Goal: Task Accomplishment & Management: Use online tool/utility

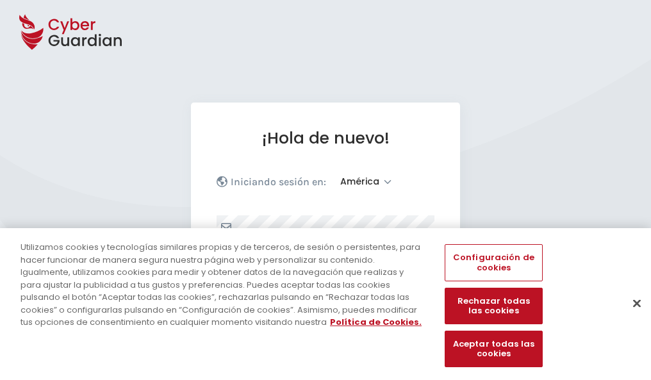
select select "América"
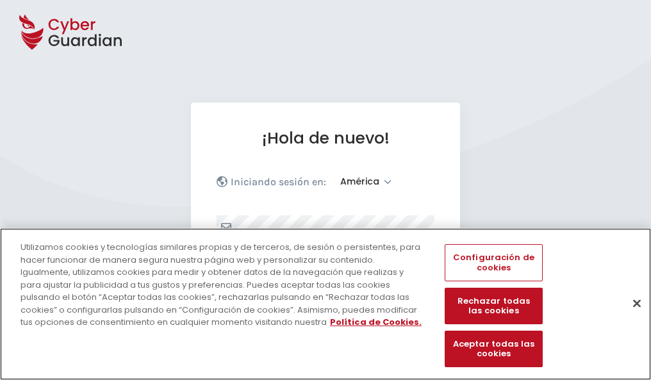
scroll to position [167, 0]
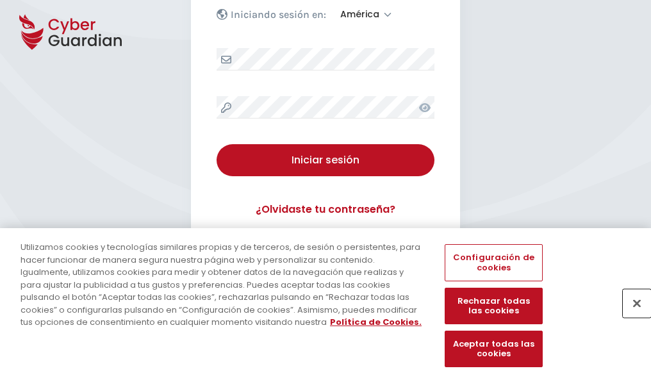
click at [631, 317] on button "Cerrar" at bounding box center [637, 303] width 28 height 28
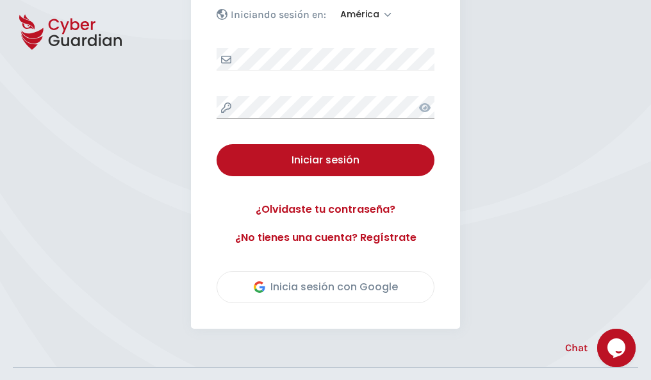
scroll to position [291, 0]
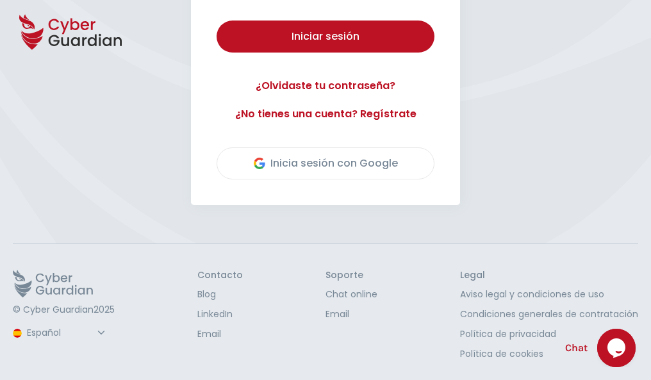
click at [217, 21] on button "Iniciar sesión" at bounding box center [326, 37] width 218 height 32
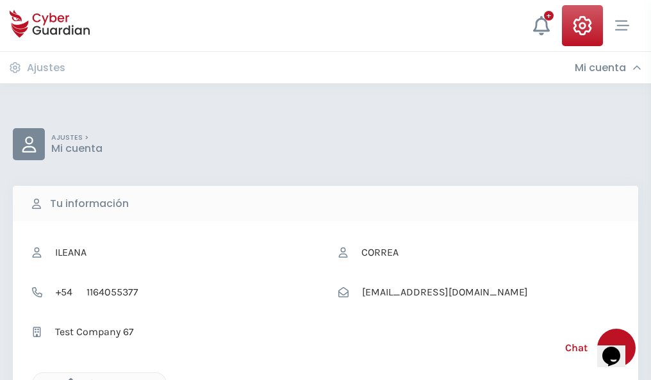
click at [67, 379] on icon "button" at bounding box center [67, 383] width 11 height 11
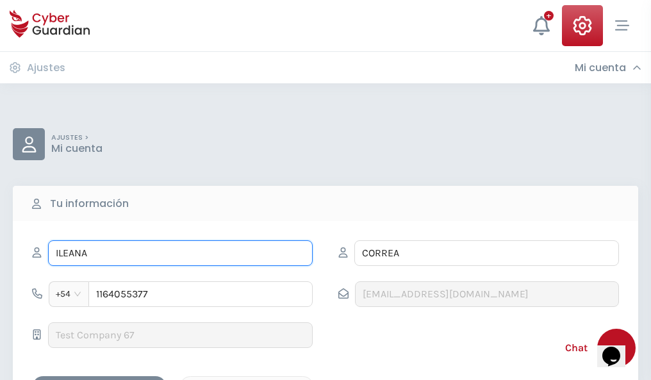
click at [180, 253] on input "ILEANA" at bounding box center [180, 253] width 265 height 26
type input "I"
type input "Mireia"
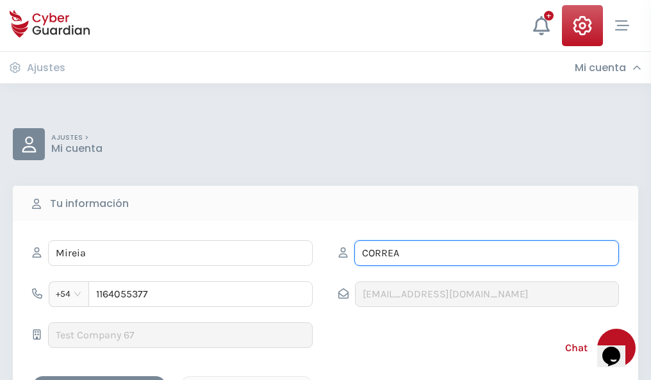
click at [486, 253] on input "CORREA" at bounding box center [486, 253] width 265 height 26
type input "C"
type input "Belda"
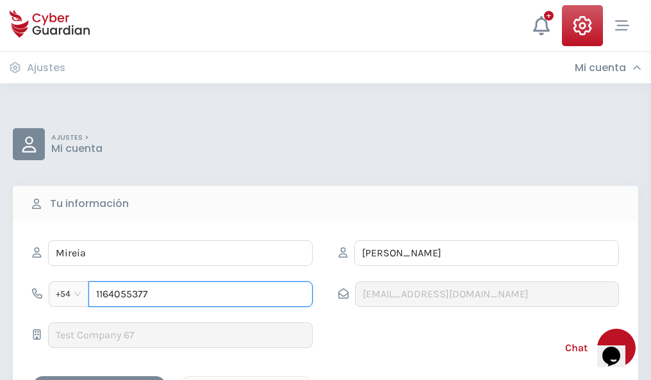
click at [201, 294] on input "1164055377" at bounding box center [200, 294] width 224 height 26
type input "1"
type input "4943483100"
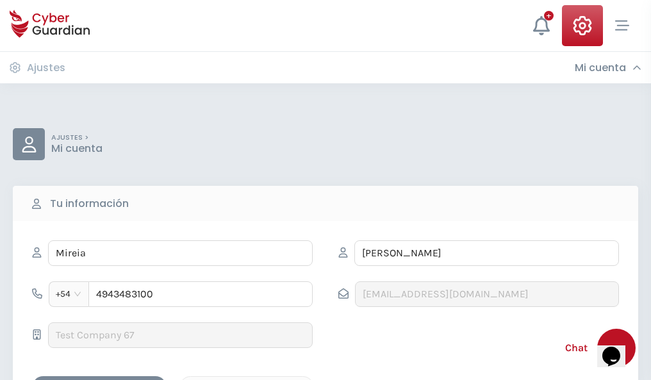
click at [247, 379] on div "Cancelar" at bounding box center [247, 387] width 114 height 16
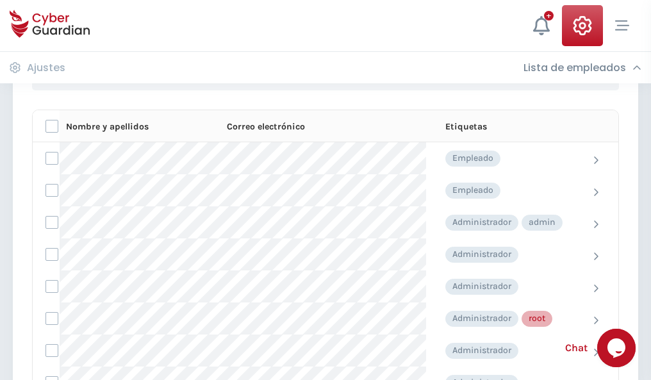
scroll to position [645, 0]
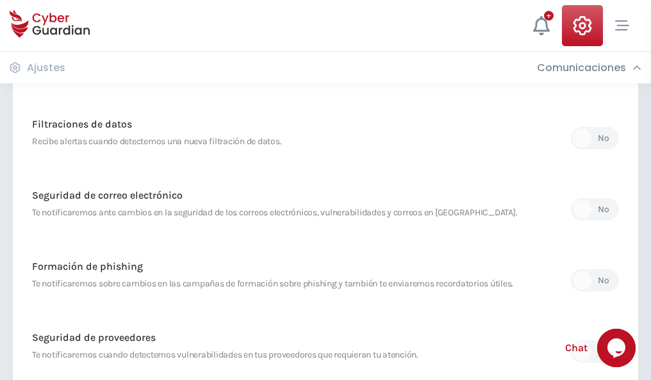
scroll to position [675, 0]
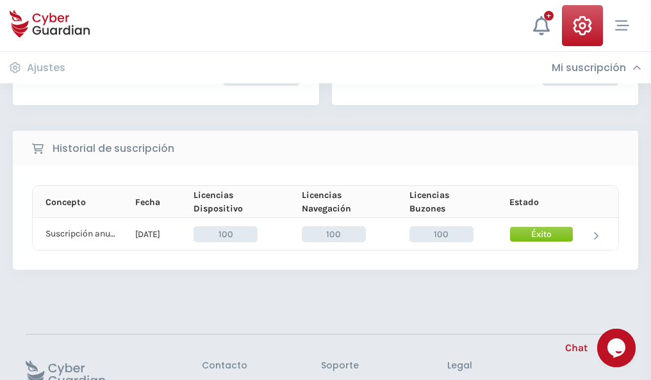
scroll to position [325, 0]
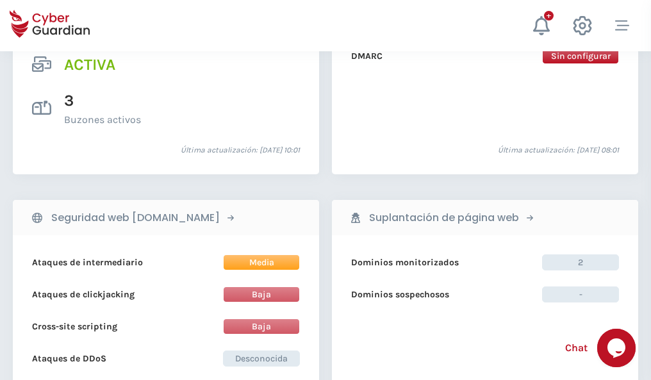
scroll to position [1302, 0]
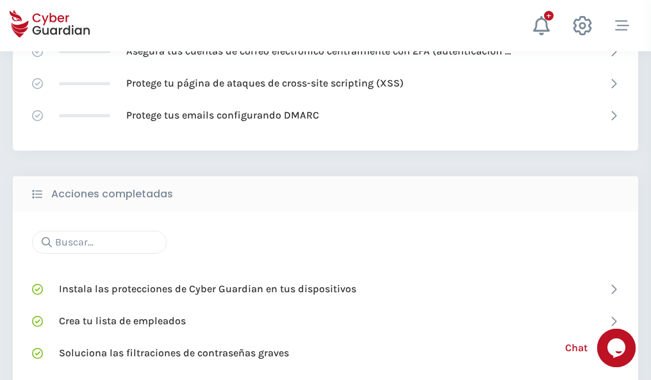
scroll to position [854, 0]
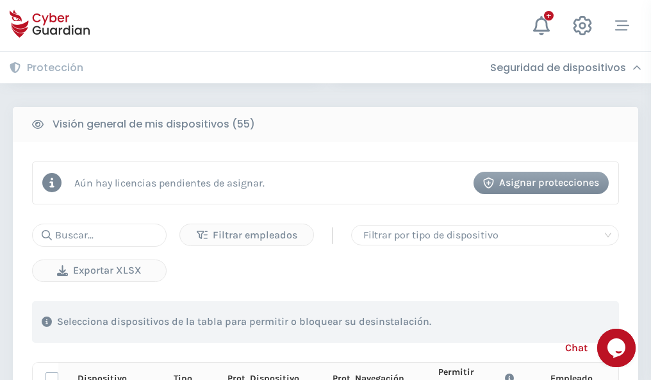
scroll to position [1132, 0]
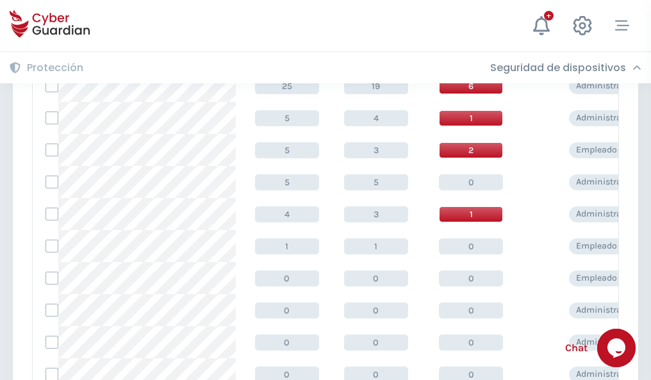
scroll to position [646, 0]
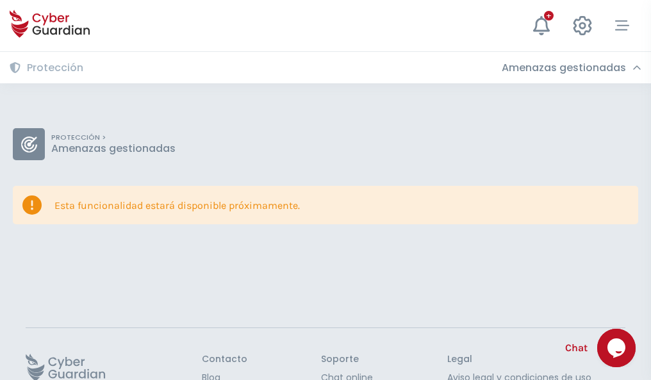
scroll to position [83, 0]
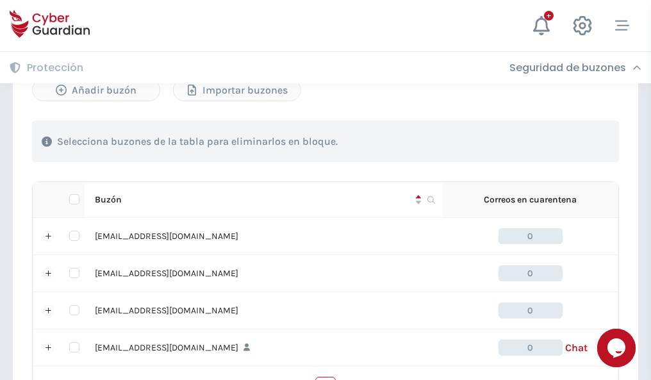
scroll to position [631, 0]
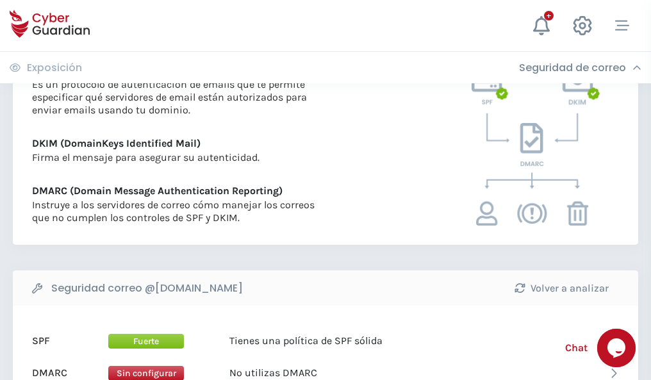
scroll to position [691, 0]
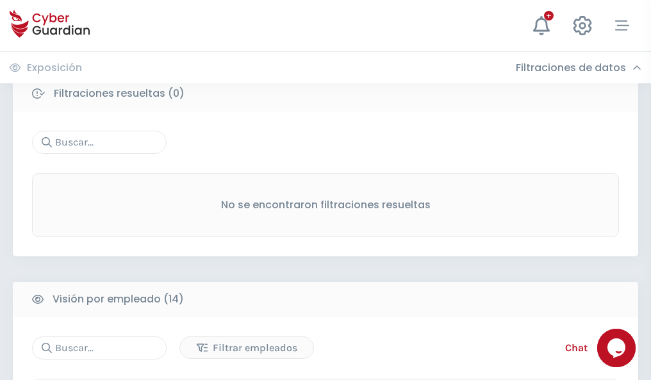
scroll to position [1157, 0]
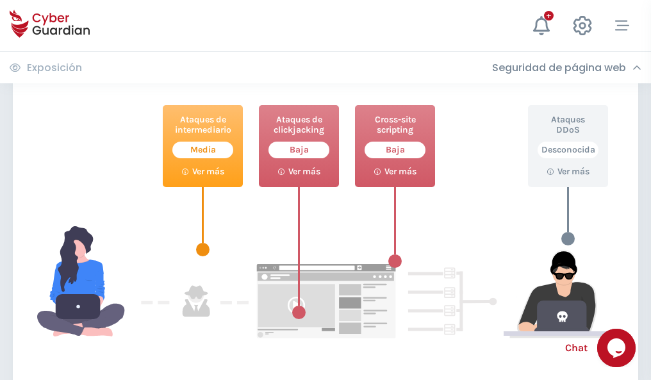
scroll to position [698, 0]
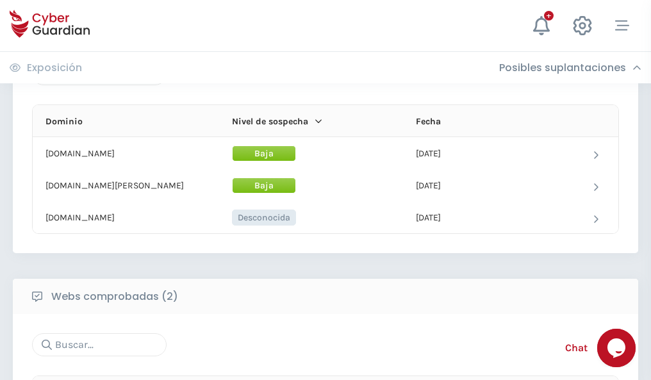
scroll to position [769, 0]
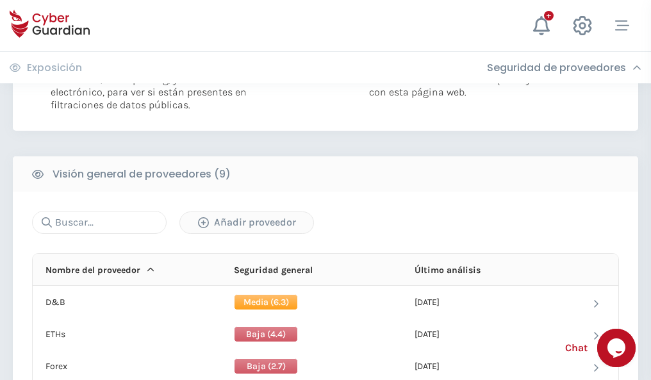
scroll to position [922, 0]
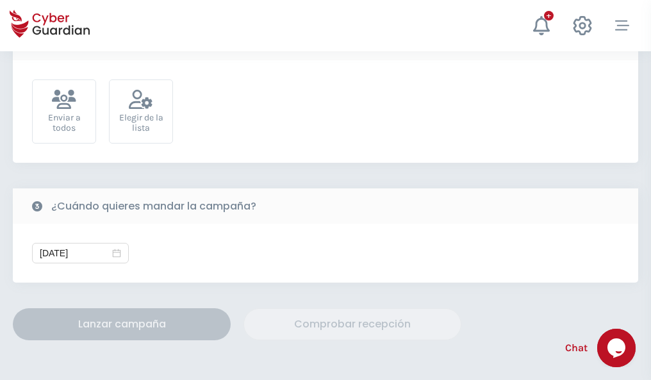
scroll to position [469, 0]
